Goal: Find contact information: Find contact information

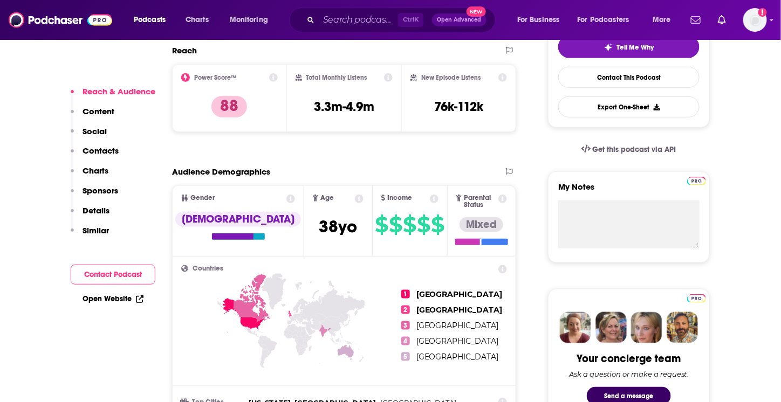
scroll to position [270, 0]
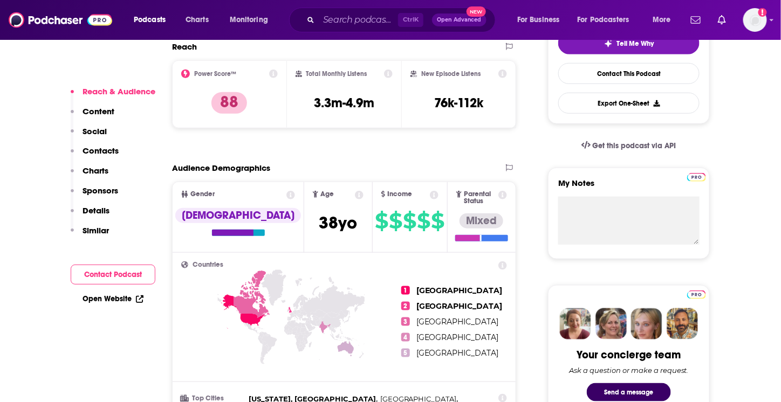
click at [102, 151] on p "Contacts" at bounding box center [101, 151] width 36 height 10
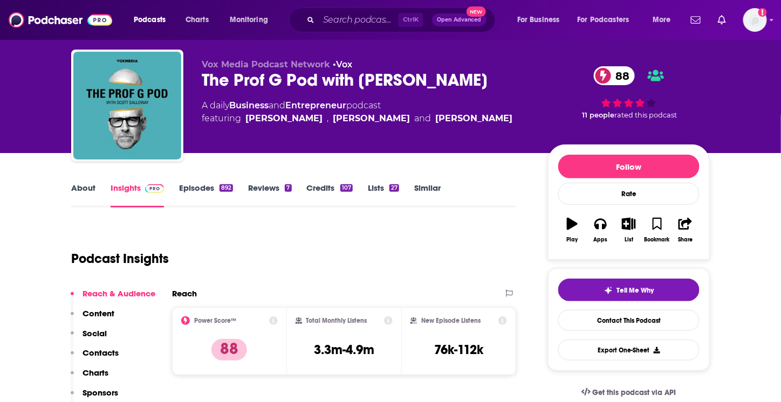
scroll to position [0, 0]
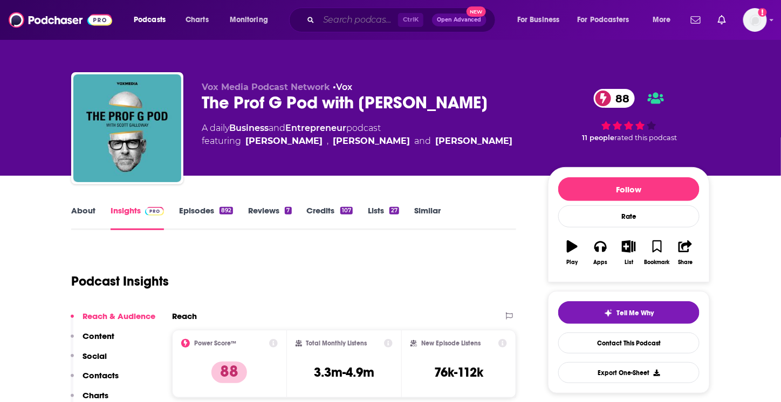
click at [355, 16] on input "Search podcasts, credits, & more..." at bounding box center [358, 19] width 79 height 17
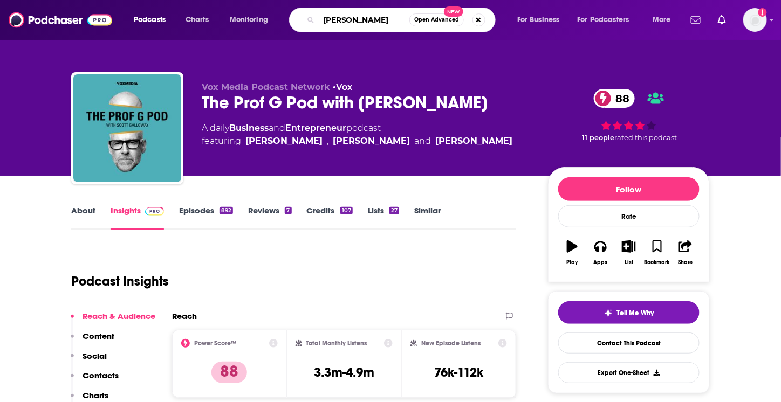
type input "[PERSON_NAME]"
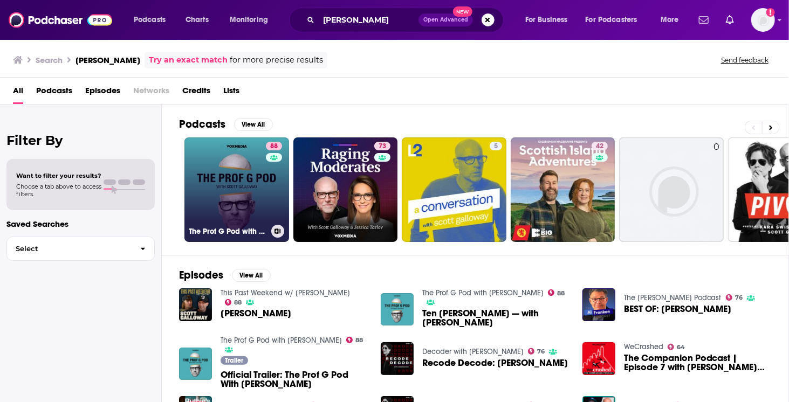
click at [215, 193] on link "88 The Prof G Pod with [PERSON_NAME]" at bounding box center [236, 190] width 105 height 105
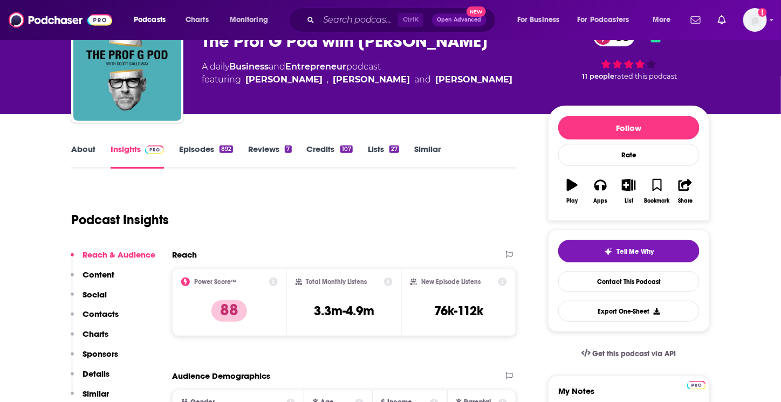
scroll to position [108, 0]
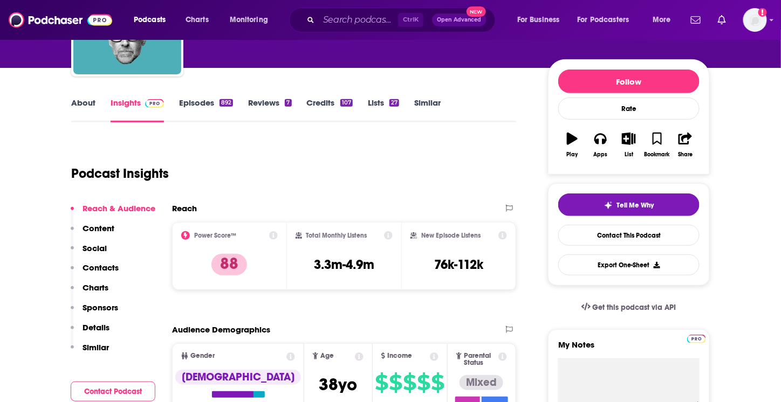
click at [99, 265] on p "Contacts" at bounding box center [101, 268] width 36 height 10
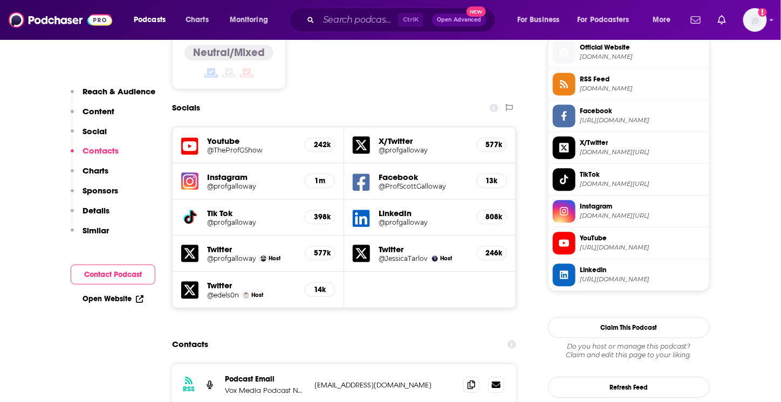
scroll to position [1007, 0]
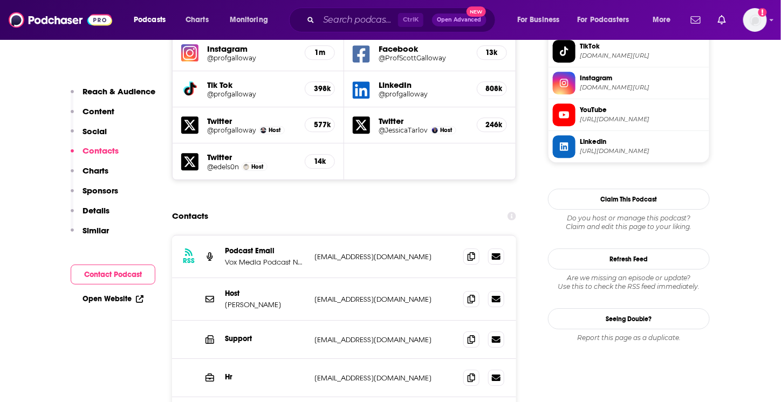
drag, startPoint x: 416, startPoint y: 359, endPoint x: 311, endPoint y: 360, distance: 105.2
copy p "[EMAIL_ADDRESS][DOMAIN_NAME]"
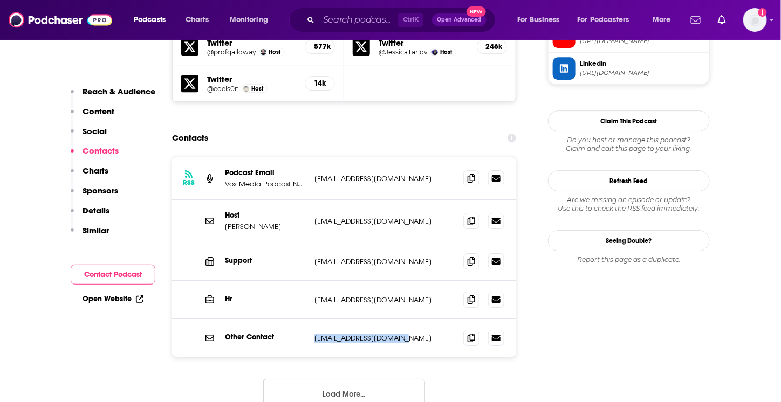
scroll to position [1133, 0]
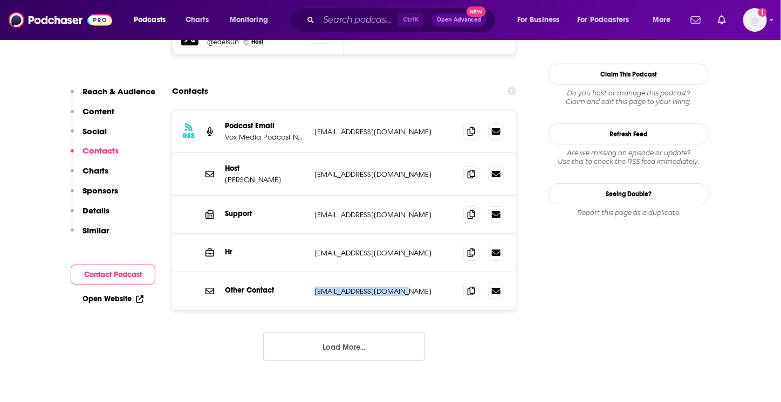
click at [373, 332] on button "Load More..." at bounding box center [344, 346] width 162 height 29
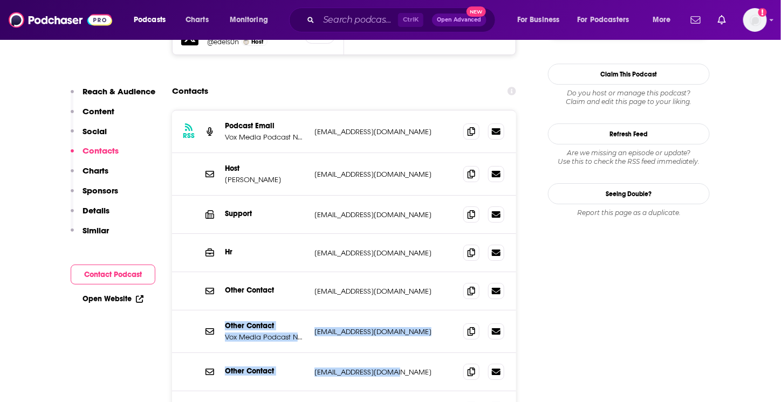
drag, startPoint x: 415, startPoint y: 310, endPoint x: 241, endPoint y: 286, distance: 175.3
click at [218, 278] on div "RSS Podcast Email Vox Media Podcast Network [EMAIL_ADDRESS][DOMAIN_NAME] [EMAIL…" at bounding box center [344, 270] width 344 height 319
click at [423, 368] on p "[EMAIL_ADDRESS][DOMAIN_NAME]" at bounding box center [384, 372] width 140 height 9
drag, startPoint x: 425, startPoint y: 312, endPoint x: 221, endPoint y: 265, distance: 209.8
click at [221, 265] on div "RSS Podcast Email Vox Media Podcast Network [EMAIL_ADDRESS][DOMAIN_NAME] [EMAIL…" at bounding box center [344, 270] width 344 height 319
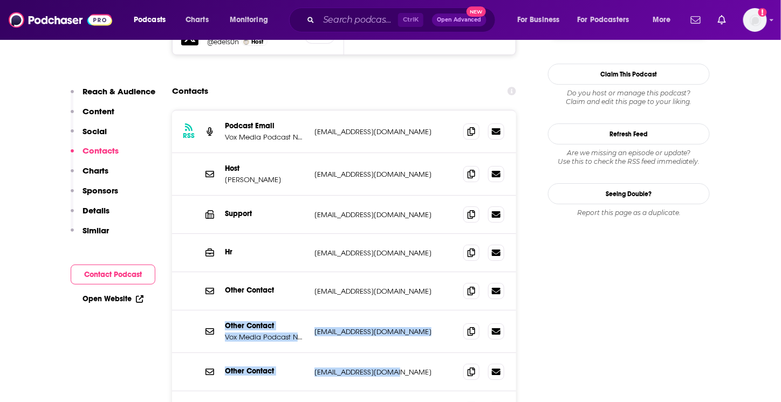
copy div "Other Contact Vox Media Podcast Network [EMAIL_ADDRESS][DOMAIN_NAME] [EMAIL_ADD…"
click at [428, 353] on div "Other Contact [EMAIL_ADDRESS][DOMAIN_NAME] [EMAIL_ADDRESS][DOMAIN_NAME]" at bounding box center [344, 372] width 344 height 38
drag, startPoint x: 406, startPoint y: 308, endPoint x: 227, endPoint y: 227, distance: 196.9
click at [227, 227] on div "RSS Podcast Email Vox Media Podcast Network [EMAIL_ADDRESS][DOMAIN_NAME] [EMAIL…" at bounding box center [344, 270] width 344 height 319
copy div "Other Contact [EMAIL_ADDRESS][DOMAIN_NAME] [EMAIL_ADDRESS][DOMAIN_NAME] Other C…"
